Goal: Information Seeking & Learning: Learn about a topic

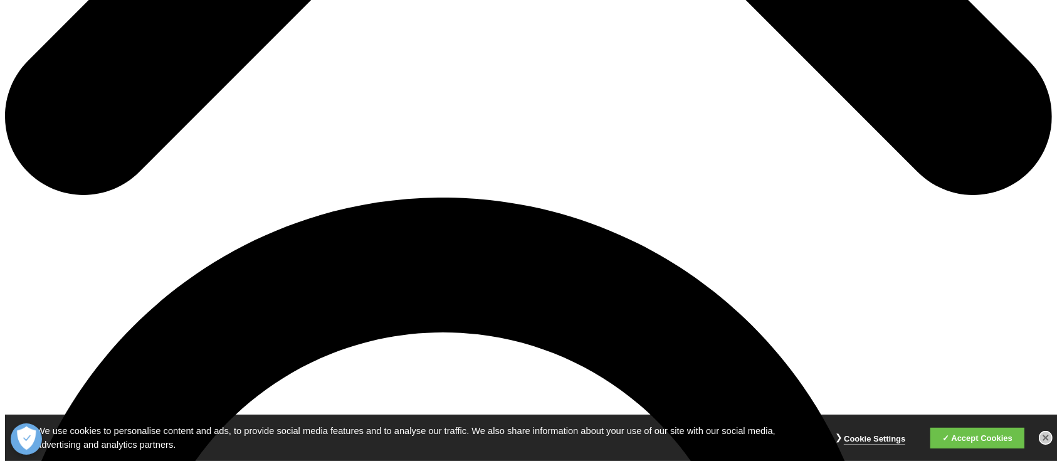
scroll to position [868, 0]
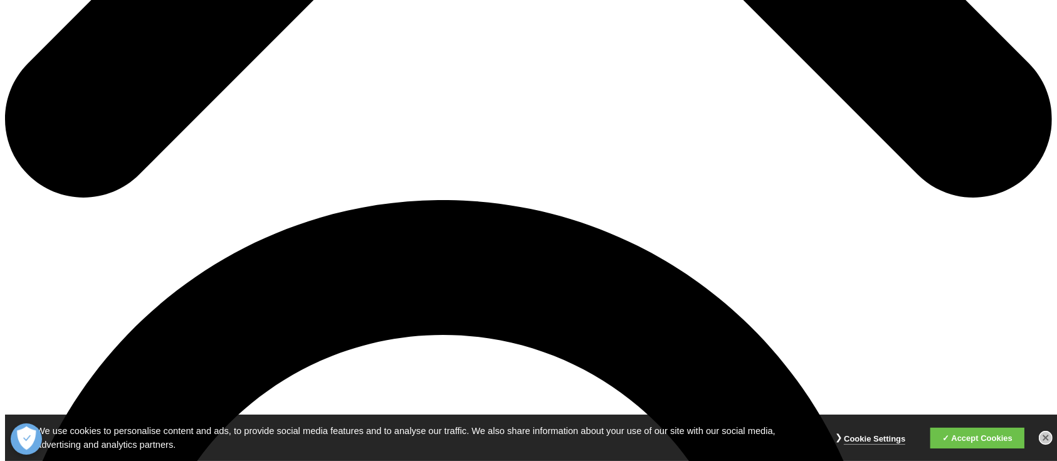
copy div "You may also be interested in"
drag, startPoint x: 144, startPoint y: 53, endPoint x: 199, endPoint y: 23, distance: 62.3
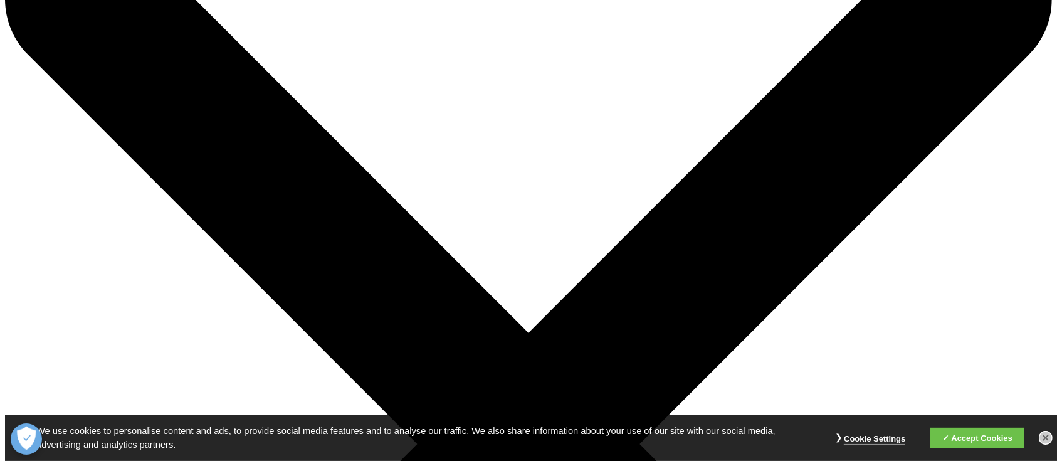
scroll to position [0, 0]
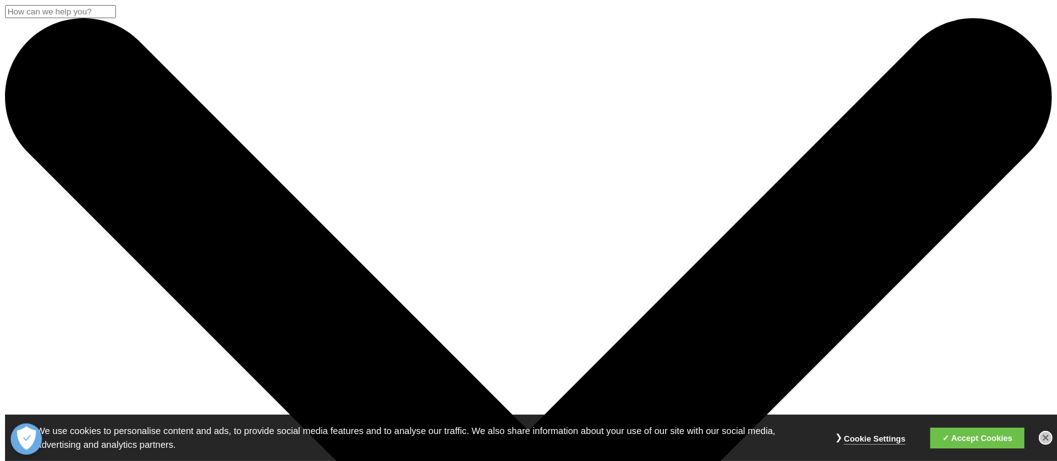
copy div "AI for R&D Podcast: Episode 10 | Agentic AI: Shaping the Future of Clinical Res…"
